Goal: Transaction & Acquisition: Obtain resource

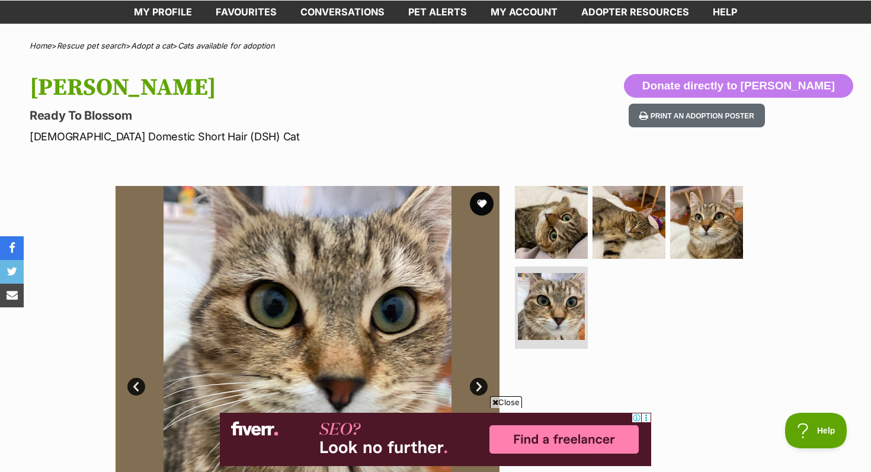
scroll to position [59, 0]
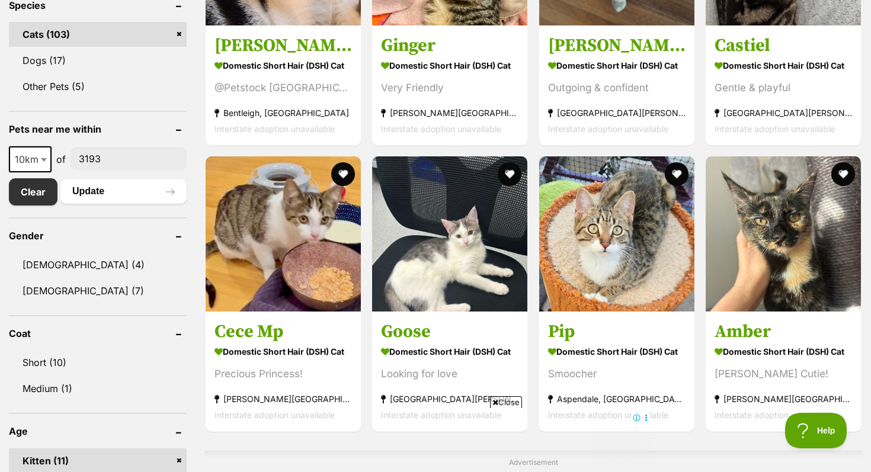
click at [40, 156] on span at bounding box center [45, 159] width 12 height 26
select select "25"
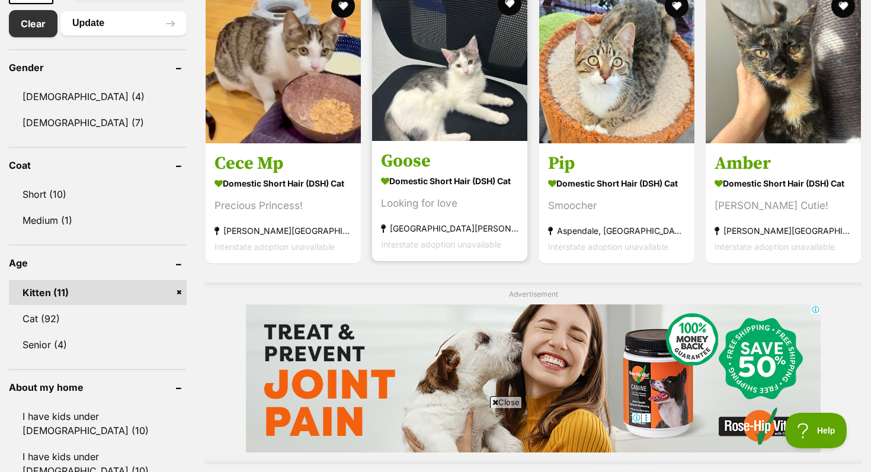
scroll to position [443, 0]
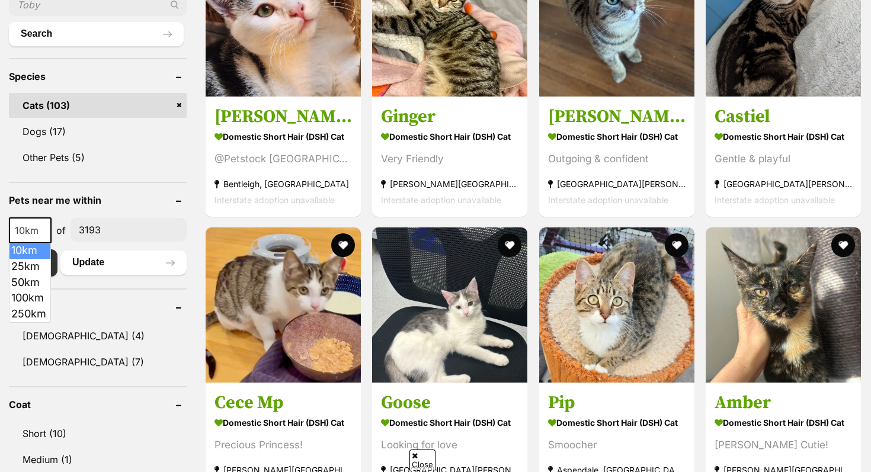
click at [37, 231] on span "10km" at bounding box center [30, 230] width 40 height 17
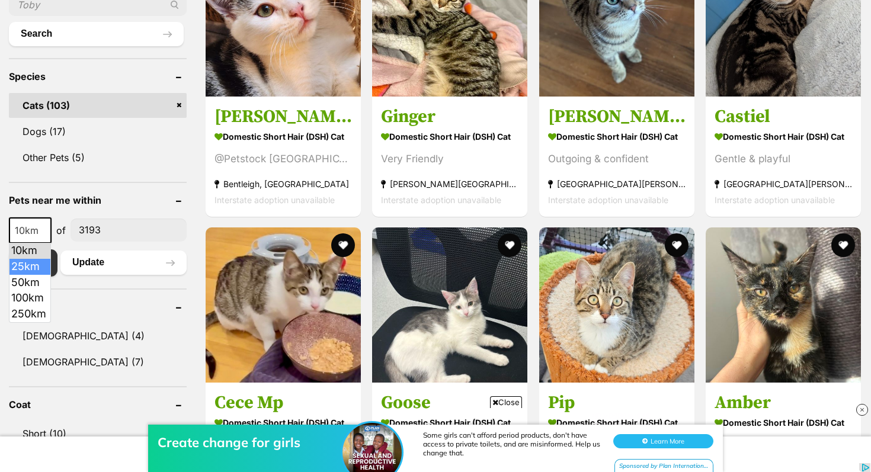
select select "25"
click at [95, 267] on button "Update" at bounding box center [123, 263] width 126 height 24
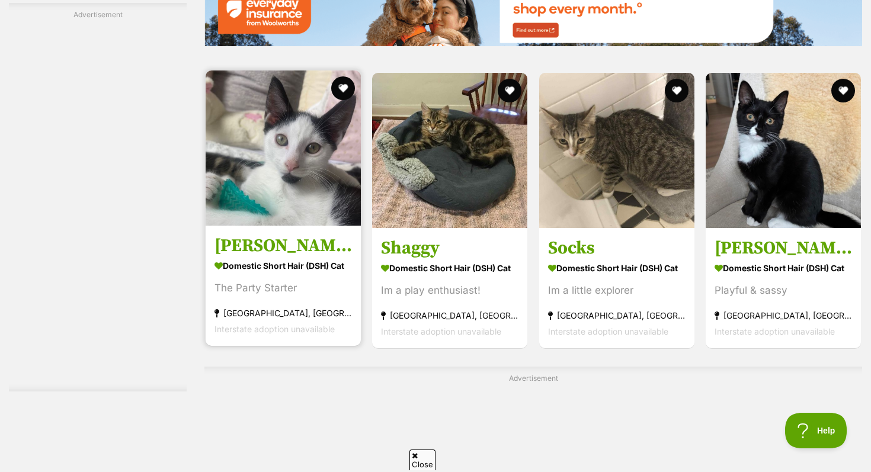
click at [312, 248] on h3 "[PERSON_NAME]" at bounding box center [284, 245] width 138 height 23
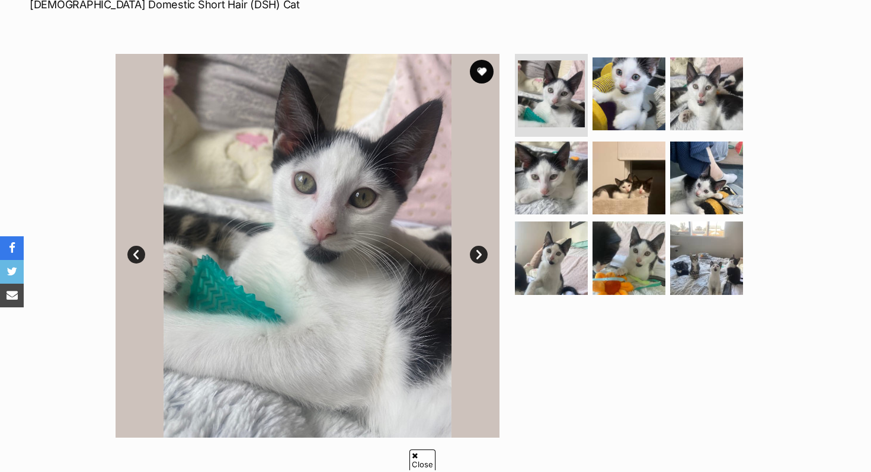
scroll to position [192, 0]
click at [474, 256] on link "Next" at bounding box center [479, 256] width 18 height 18
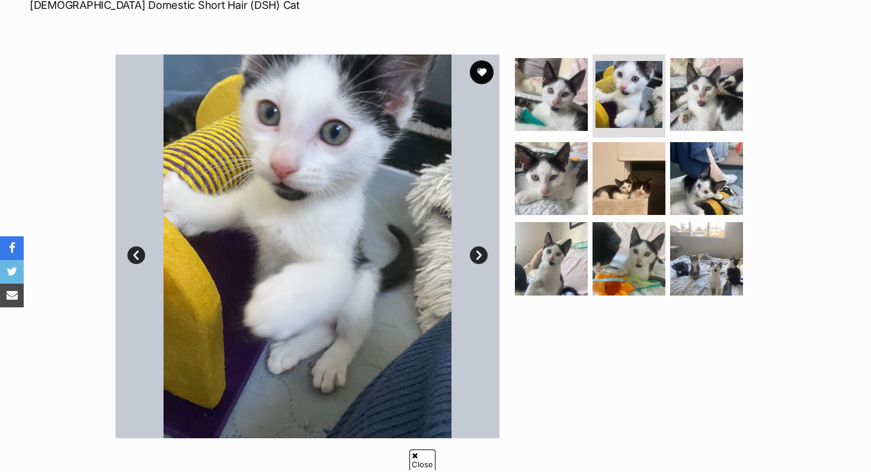
click at [474, 255] on link "Next" at bounding box center [479, 256] width 18 height 18
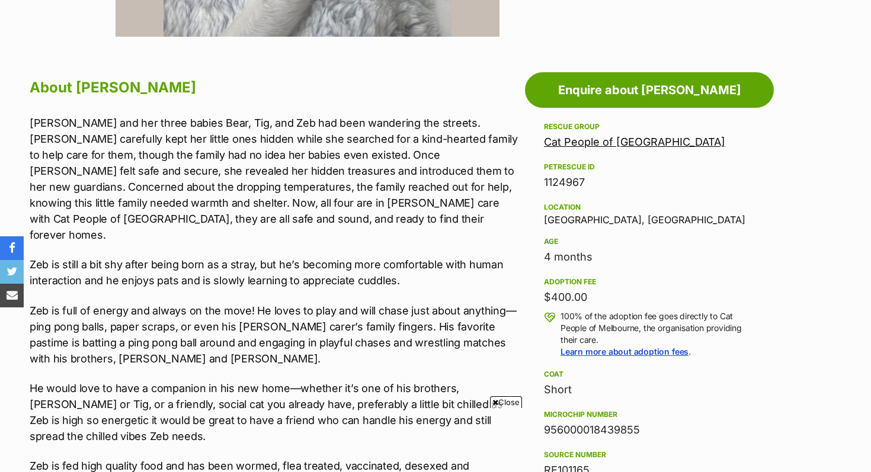
scroll to position [0, 0]
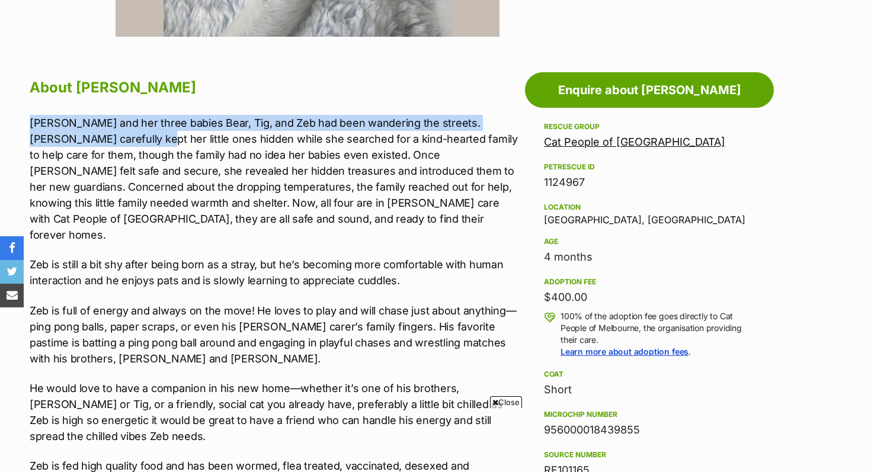
drag, startPoint x: 53, startPoint y: 109, endPoint x: 94, endPoint y: 136, distance: 48.7
click at [94, 136] on div "About [PERSON_NAME] [PERSON_NAME] and her three babies Bear, Tig, and Zeb had b…" at bounding box center [275, 437] width 490 height 724
